Goal: Task Accomplishment & Management: Use online tool/utility

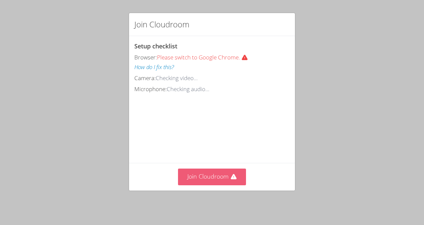
drag, startPoint x: 206, startPoint y: 173, endPoint x: 206, endPoint y: 183, distance: 10.0
click at [206, 183] on button "Join Cloudroom" at bounding box center [212, 177] width 68 height 16
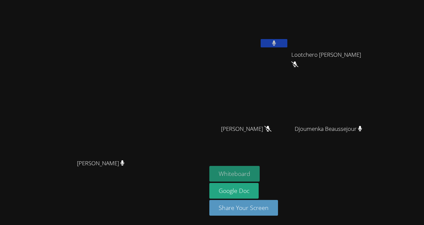
click at [260, 170] on button "Whiteboard" at bounding box center [235, 174] width 50 height 16
